Goal: Task Accomplishment & Management: Complete application form

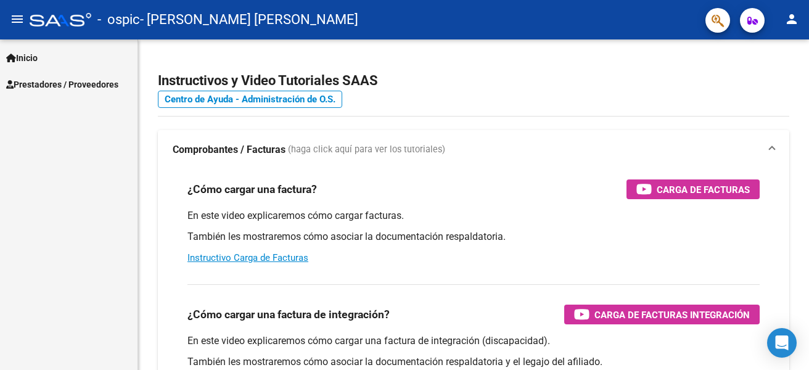
click at [788, 19] on mat-icon "person" at bounding box center [792, 19] width 15 height 15
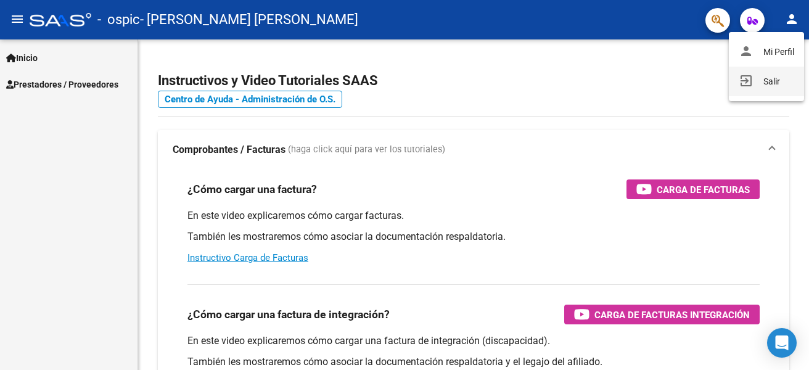
click at [765, 78] on button "exit_to_app Salir" at bounding box center [766, 82] width 75 height 30
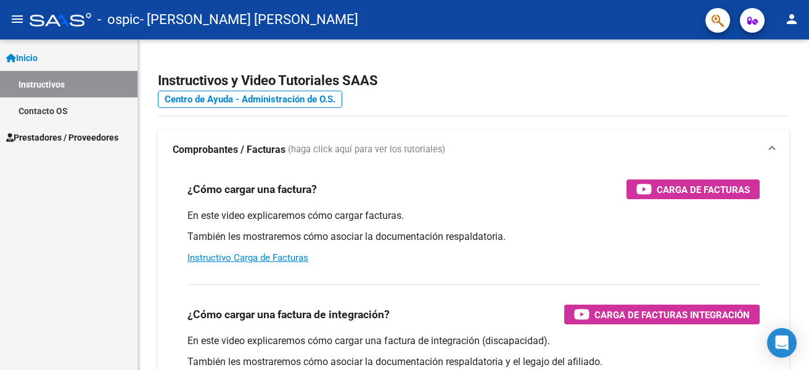
click at [57, 132] on span "Prestadores / Proveedores" at bounding box center [62, 138] width 112 height 14
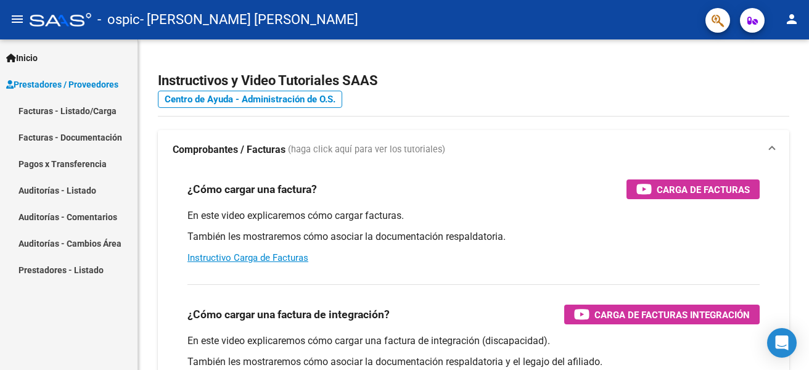
click at [58, 110] on link "Facturas - Listado/Carga" at bounding box center [69, 110] width 138 height 27
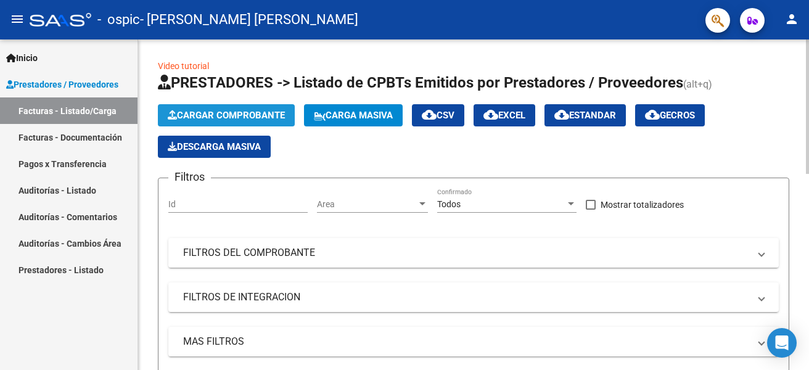
click at [266, 115] on span "Cargar Comprobante" at bounding box center [226, 115] width 117 height 11
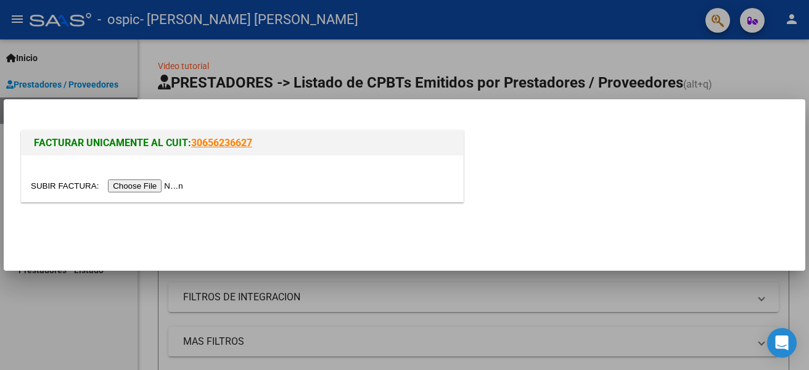
click at [146, 184] on input "file" at bounding box center [109, 185] width 156 height 13
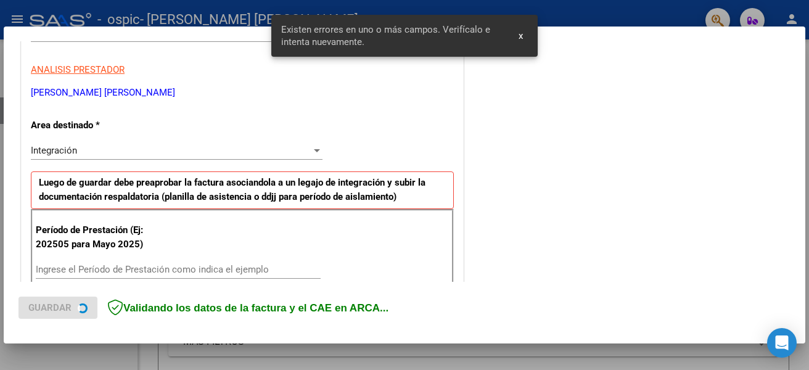
scroll to position [286, 0]
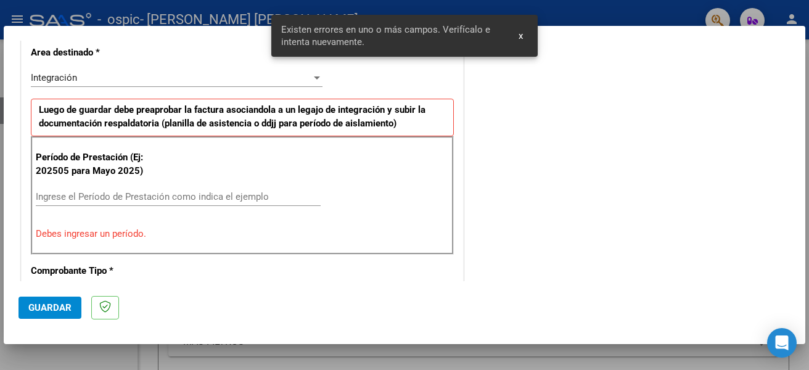
click at [231, 193] on input "Ingrese el Período de Prestación como indica el ejemplo" at bounding box center [178, 196] width 285 height 11
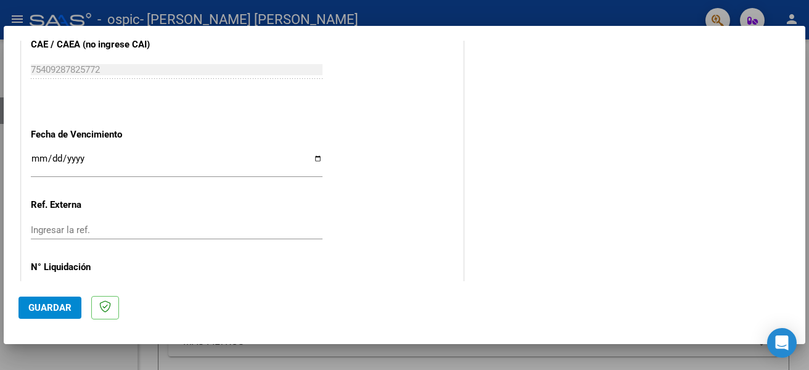
scroll to position [841, 0]
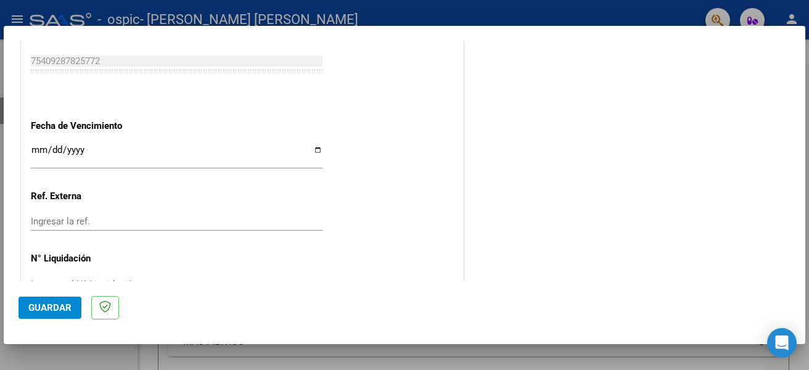
type input "202909"
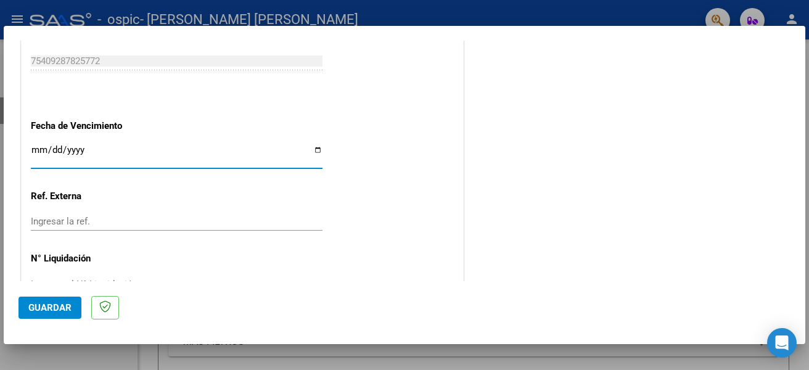
click at [314, 152] on input "Ingresar la fecha" at bounding box center [177, 155] width 292 height 20
type input "[DATE]"
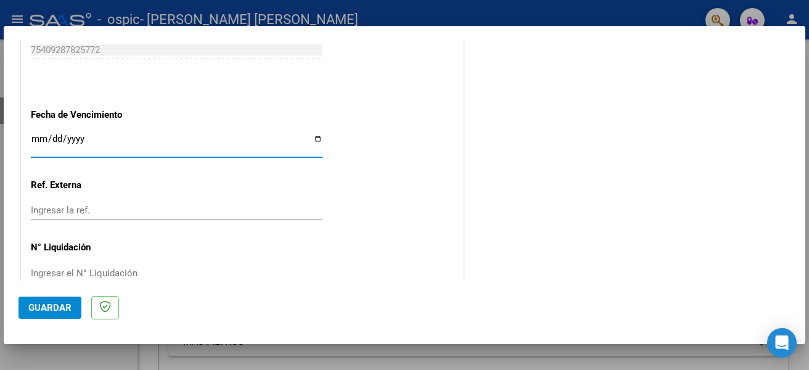
scroll to position [877, 0]
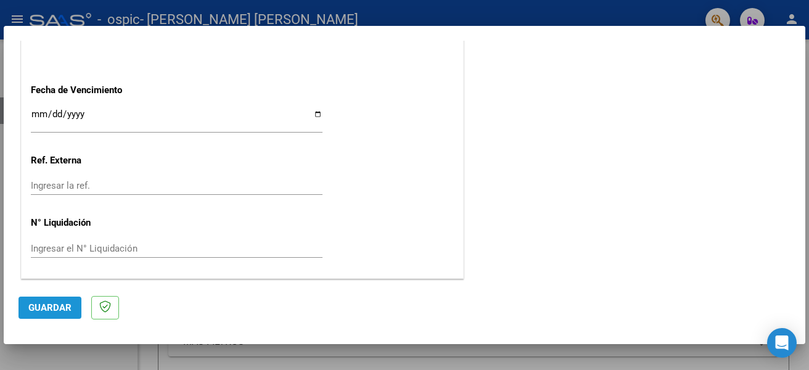
click at [48, 307] on span "Guardar" at bounding box center [49, 307] width 43 height 11
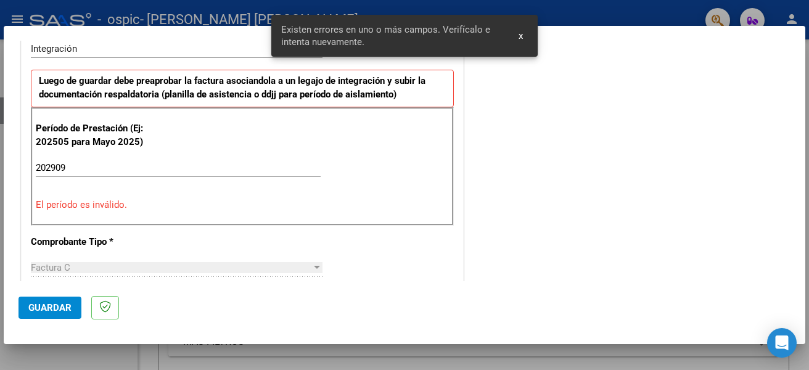
scroll to position [309, 0]
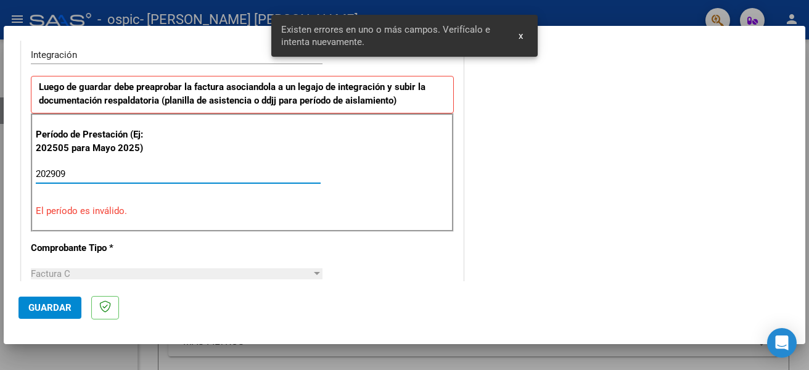
click at [54, 171] on input "202909" at bounding box center [178, 173] width 285 height 11
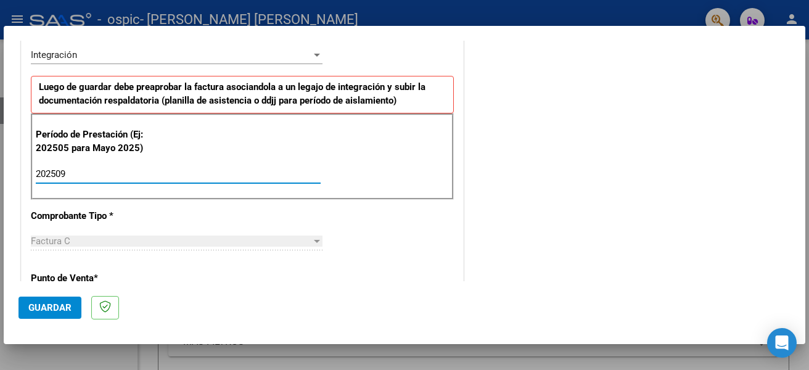
type input "202509"
click at [53, 305] on span "Guardar" at bounding box center [49, 307] width 43 height 11
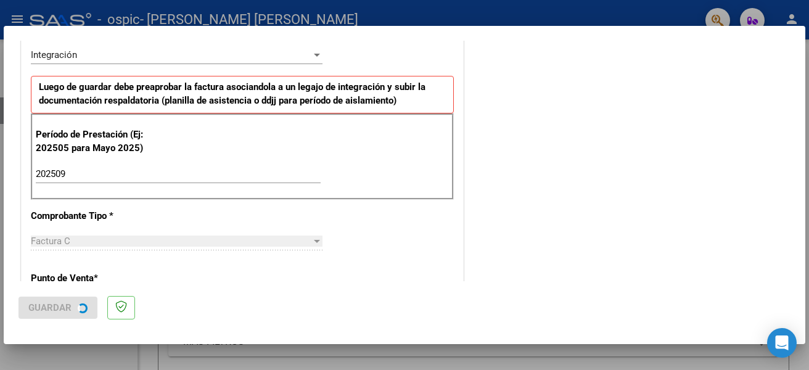
scroll to position [0, 0]
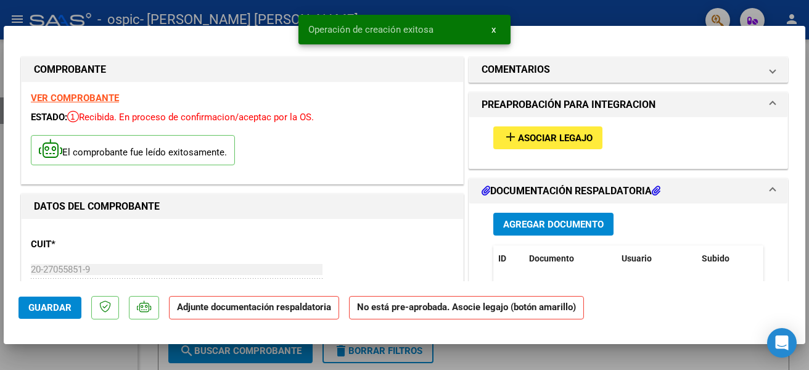
click at [543, 140] on span "Asociar Legajo" at bounding box center [555, 138] width 75 height 11
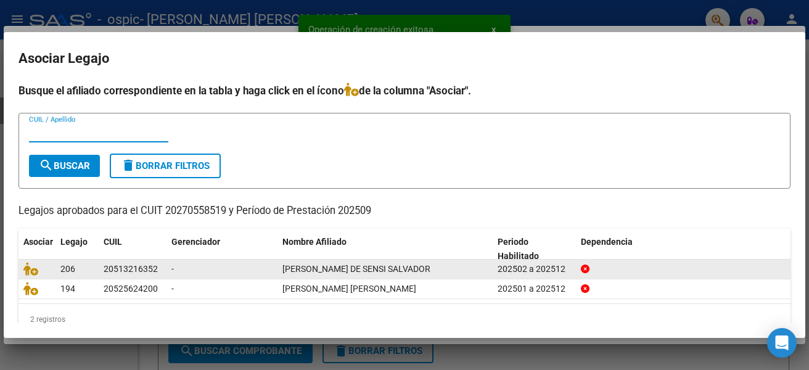
click at [129, 271] on div "20513216352" at bounding box center [131, 269] width 54 height 14
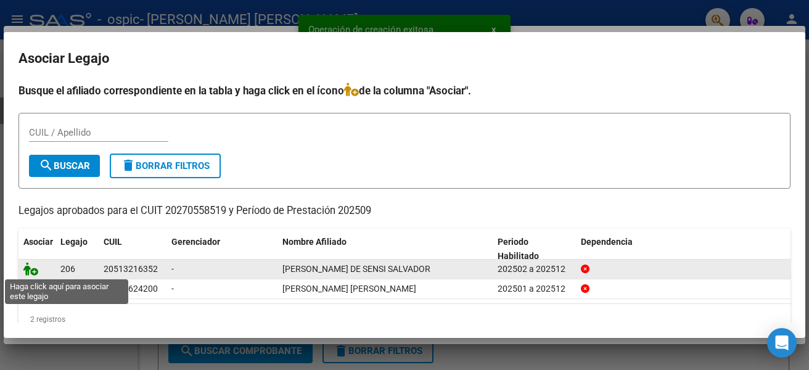
click at [25, 271] on icon at bounding box center [30, 269] width 15 height 14
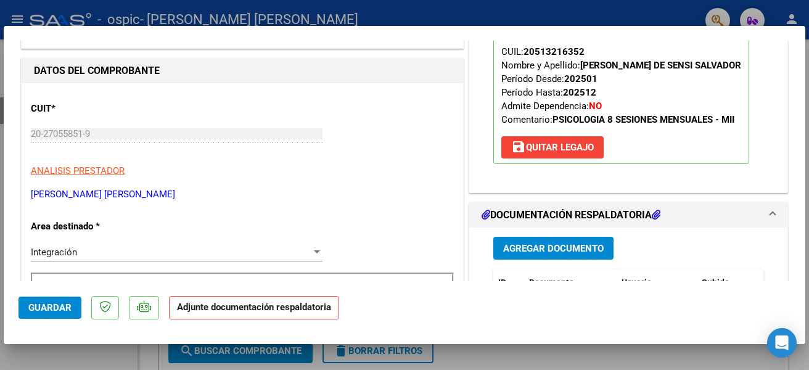
scroll to position [185, 0]
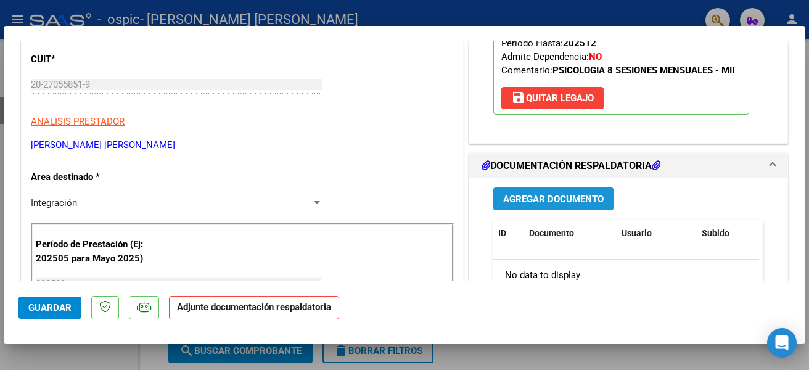
click at [543, 204] on span "Agregar Documento" at bounding box center [553, 199] width 101 height 11
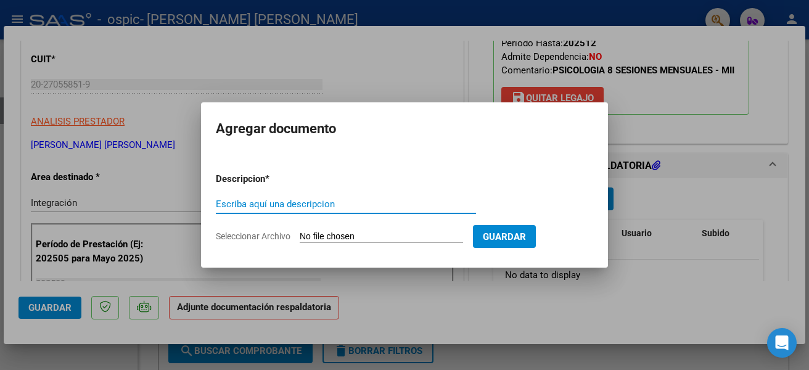
click at [377, 201] on input "Escriba aquí una descripcion" at bounding box center [346, 204] width 260 height 11
type input "asistencia"
click at [416, 234] on input "Seleccionar Archivo" at bounding box center [381, 237] width 163 height 12
type input "C:\fakepath\[PERSON_NAME] asist Ps.pdf"
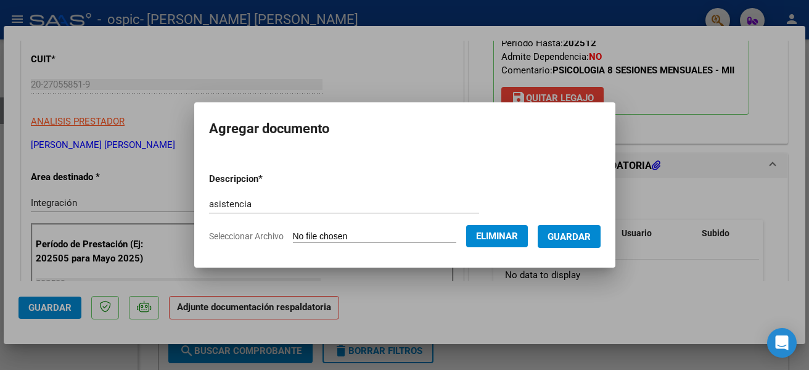
click at [579, 235] on span "Guardar" at bounding box center [569, 236] width 43 height 11
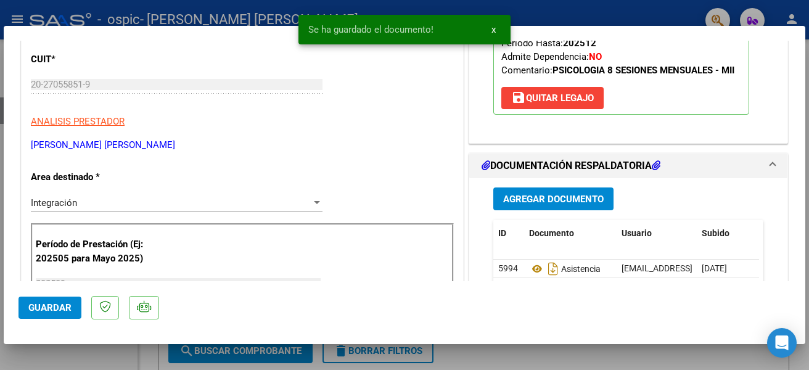
click at [644, 305] on mat-dialog-actions "Guardar" at bounding box center [405, 305] width 772 height 49
click at [71, 304] on button "Guardar" at bounding box center [50, 308] width 63 height 22
click at [646, 10] on div at bounding box center [404, 185] width 809 height 370
type input "$ 0,00"
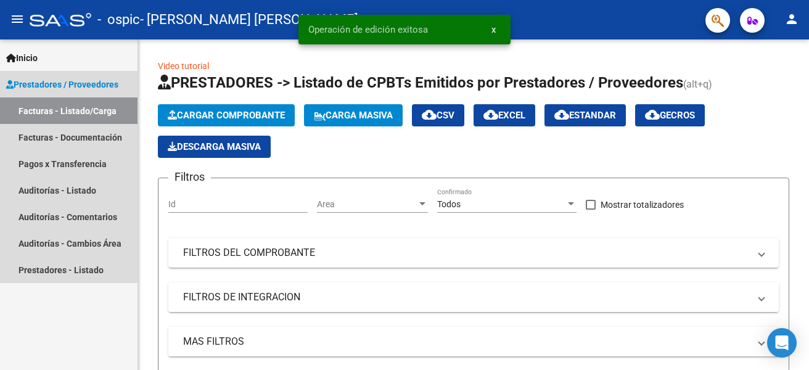
click at [80, 107] on link "Facturas - Listado/Carga" at bounding box center [69, 110] width 138 height 27
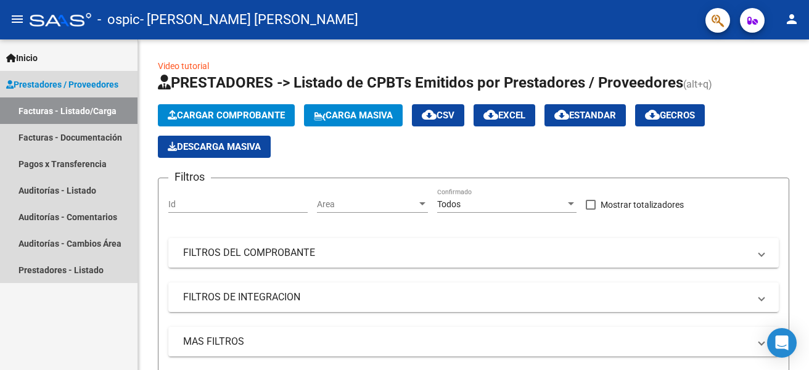
click at [48, 109] on link "Facturas - Listado/Carga" at bounding box center [69, 110] width 138 height 27
